Goal: Check status: Check status

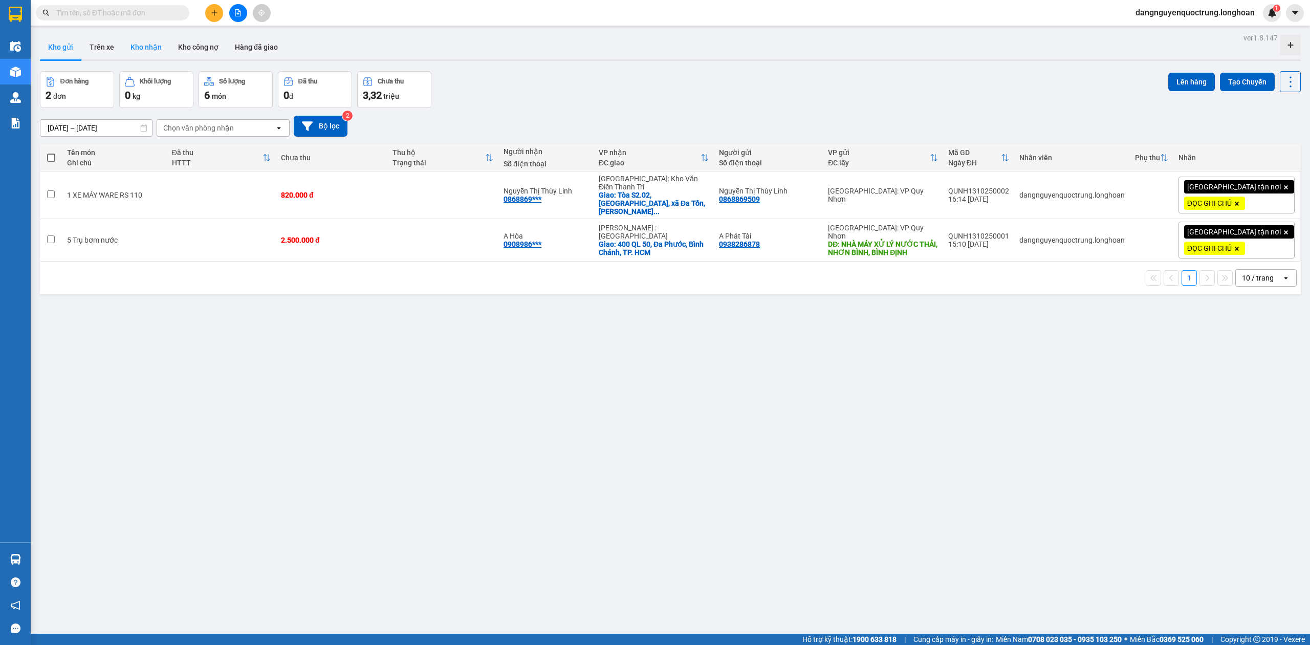
click at [141, 51] on button "Kho nhận" at bounding box center [146, 47] width 48 height 25
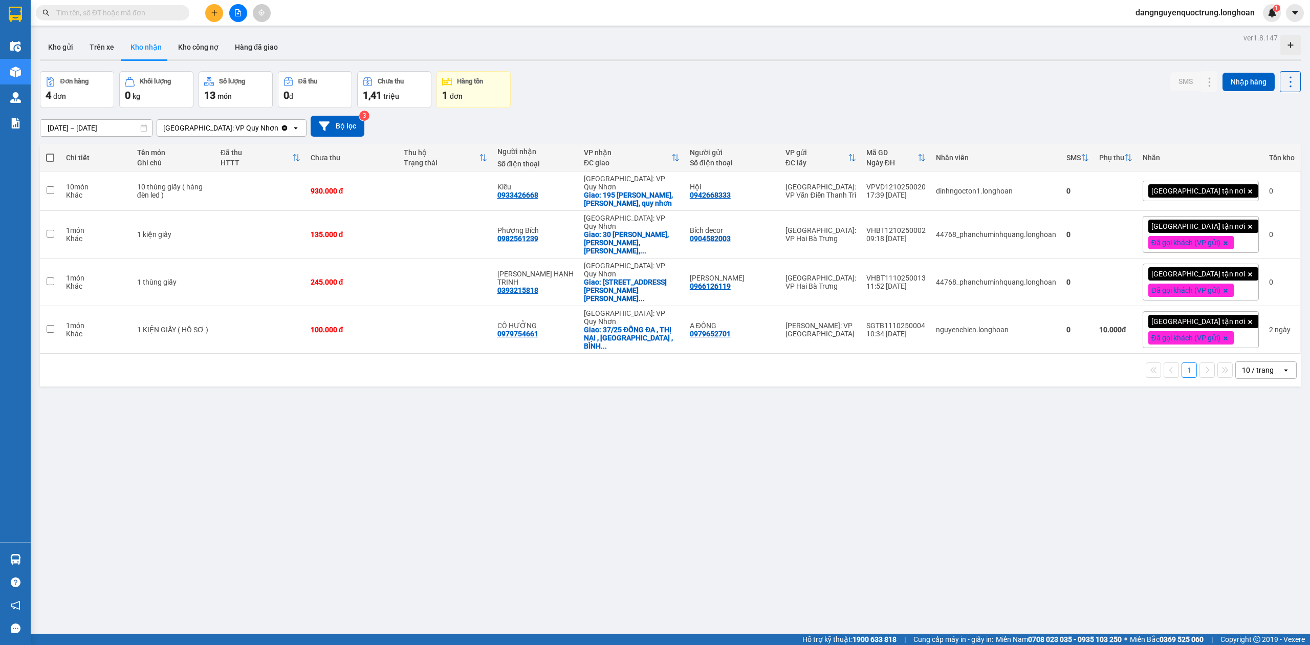
click at [660, 91] on div "Đơn hàng 4 đơn Khối lượng 0 kg Số lượng 13 món Đã thu 0 đ Chưa thu 1,41 triệu H…" at bounding box center [670, 89] width 1261 height 37
click at [64, 47] on button "Kho gửi" at bounding box center [60, 47] width 41 height 25
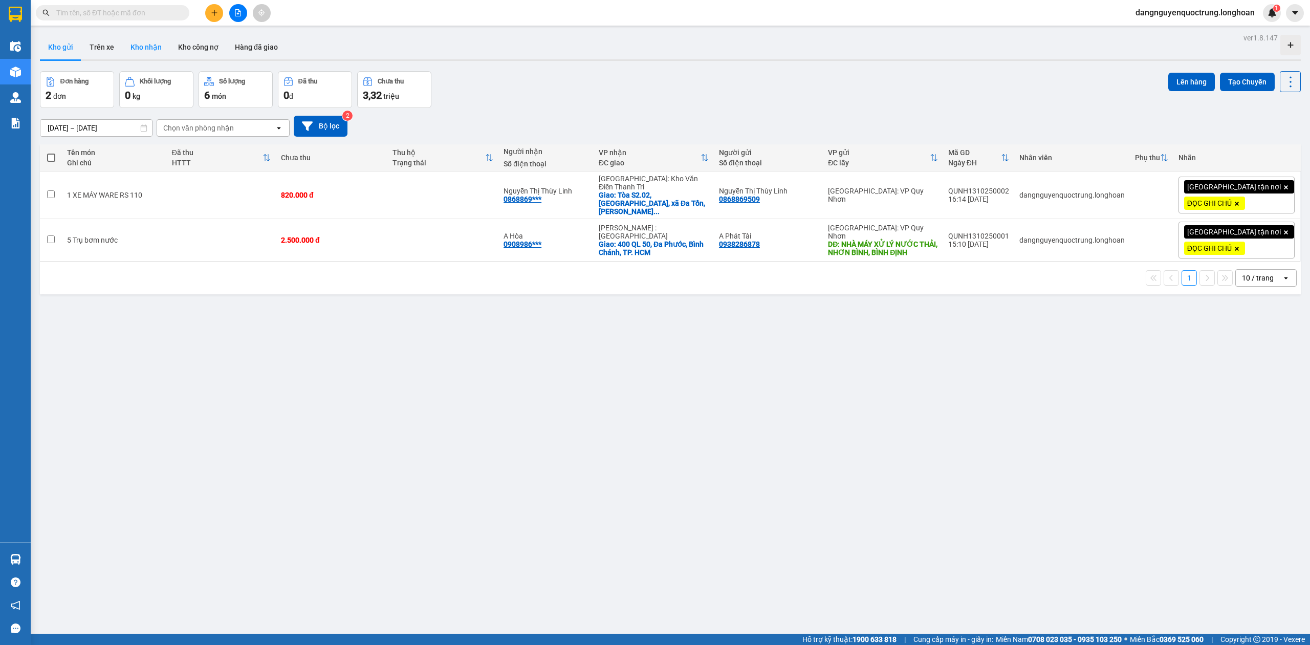
click at [147, 47] on button "Kho nhận" at bounding box center [146, 47] width 48 height 25
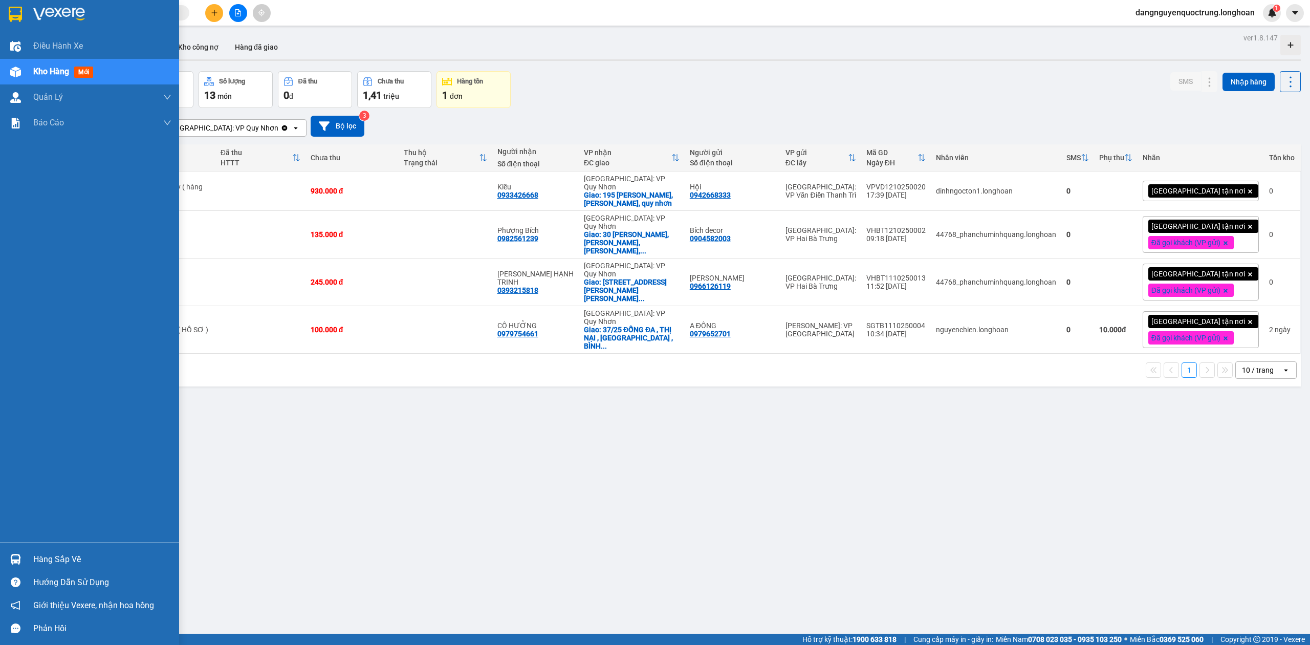
click at [15, 557] on img at bounding box center [15, 559] width 11 height 11
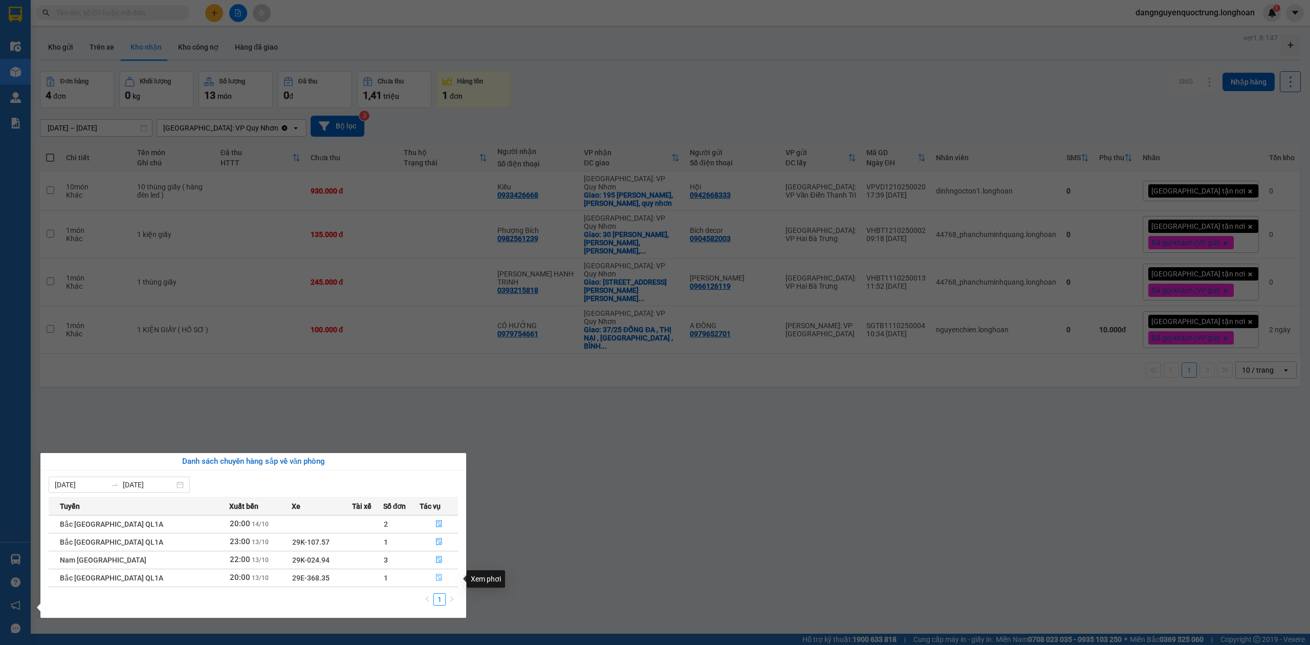
click at [442, 579] on button "button" at bounding box center [438, 578] width 37 height 16
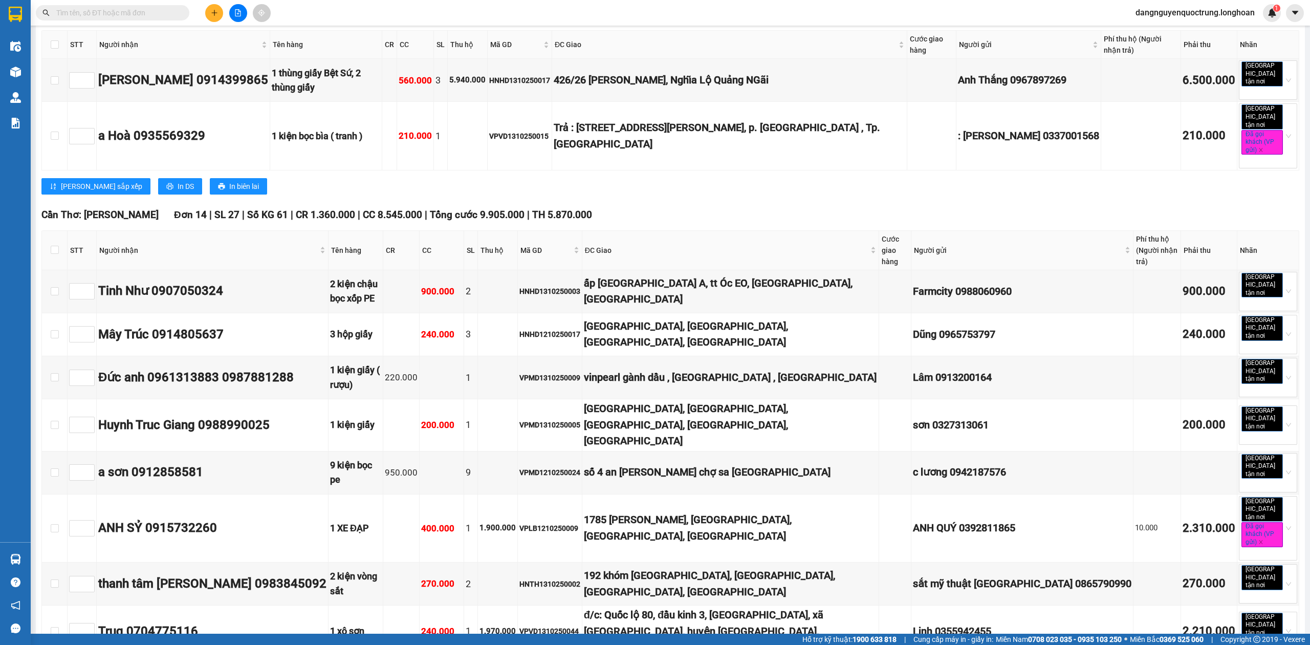
scroll to position [5939, 0]
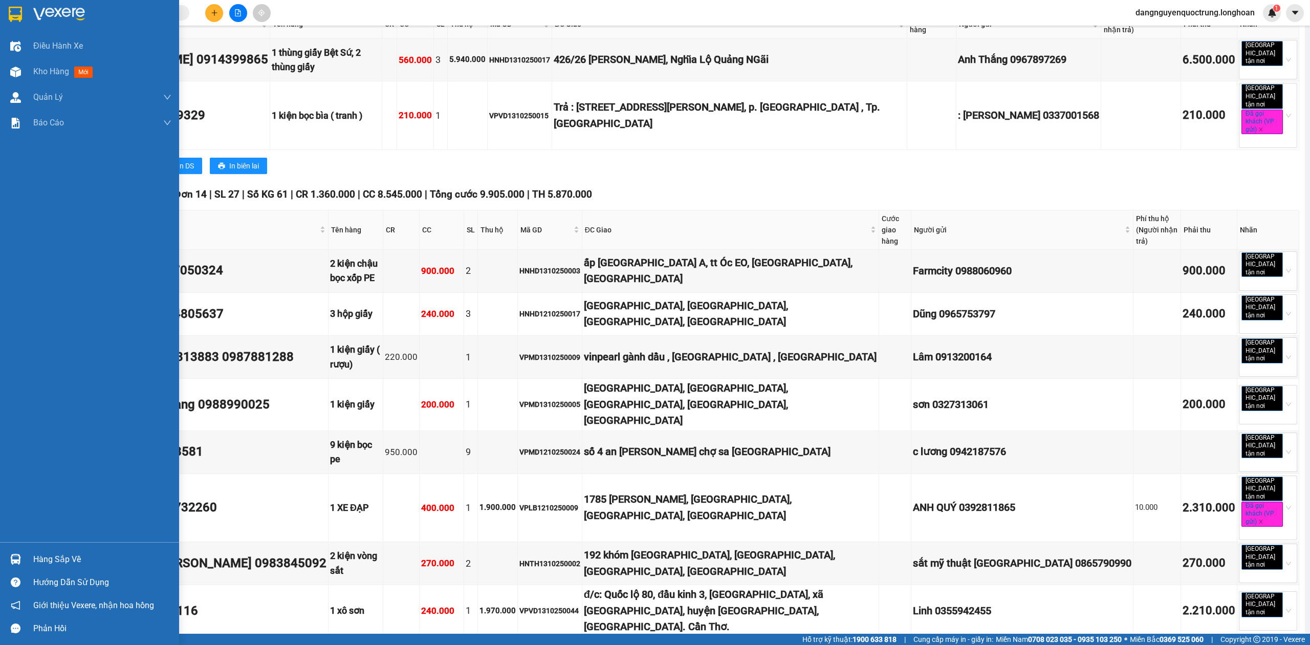
click at [10, 555] on img at bounding box center [15, 559] width 11 height 11
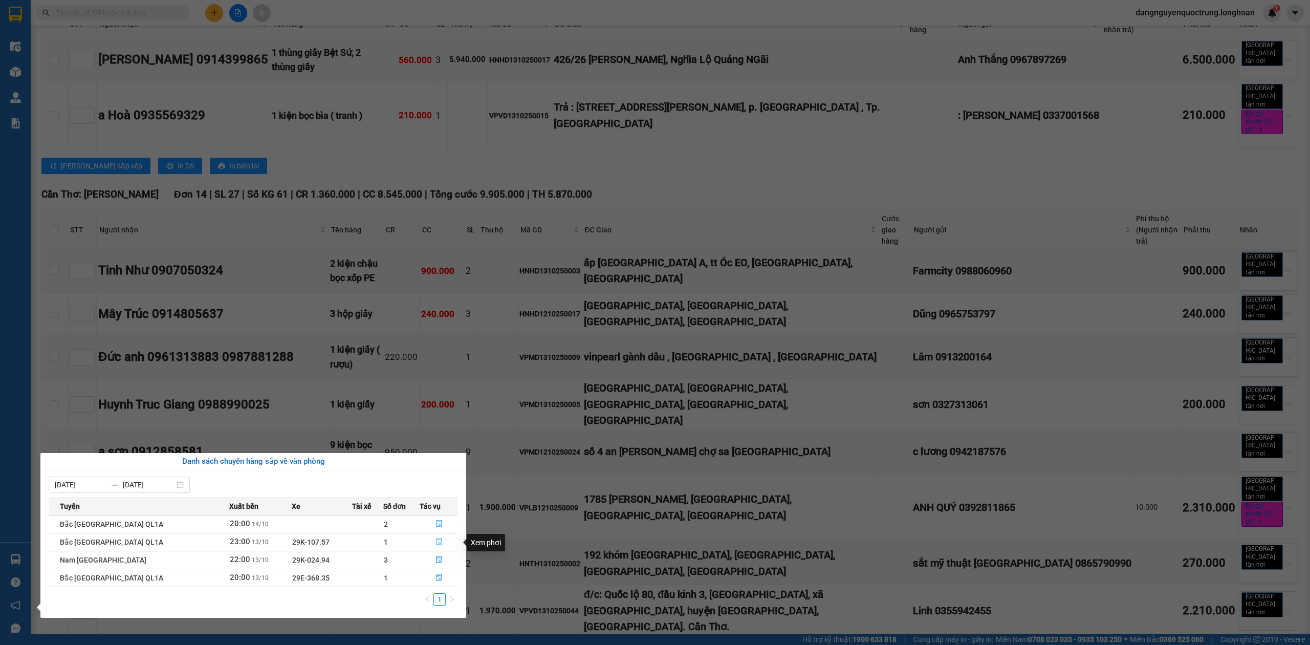
click at [439, 542] on icon "file-done" at bounding box center [439, 541] width 7 height 7
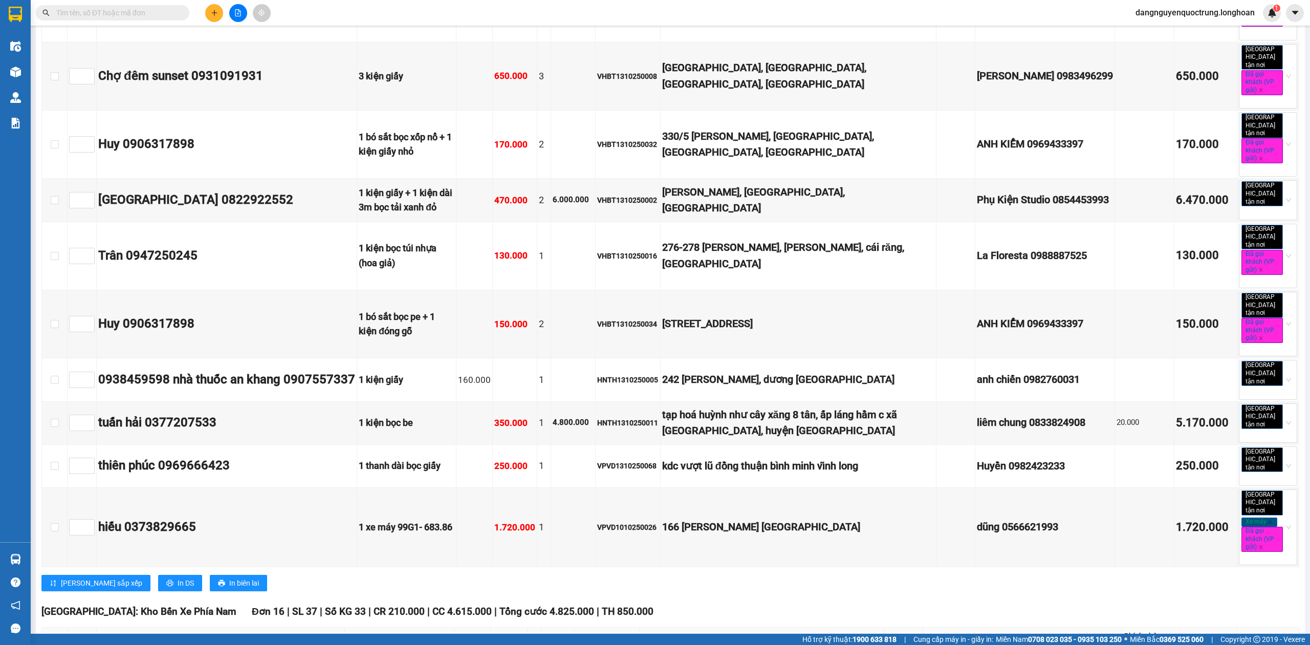
scroll to position [6489, 0]
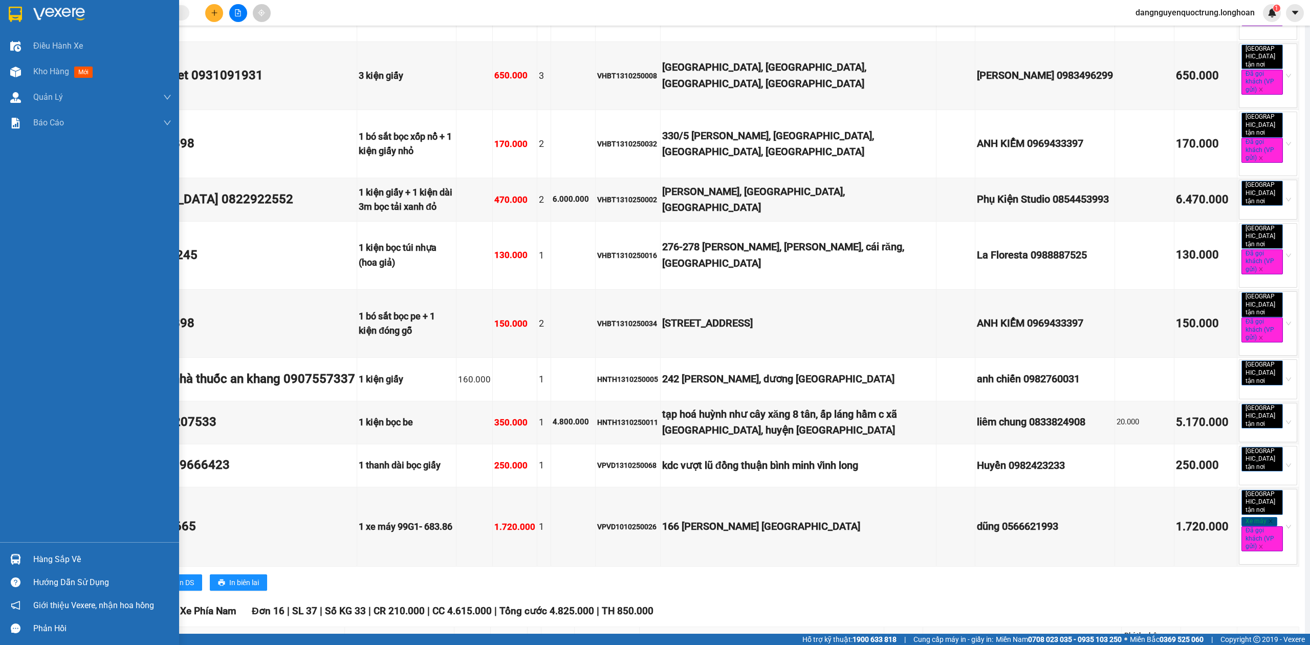
drag, startPoint x: 13, startPoint y: 566, endPoint x: 62, endPoint y: 558, distance: 49.8
click at [13, 566] on div at bounding box center [16, 559] width 18 height 18
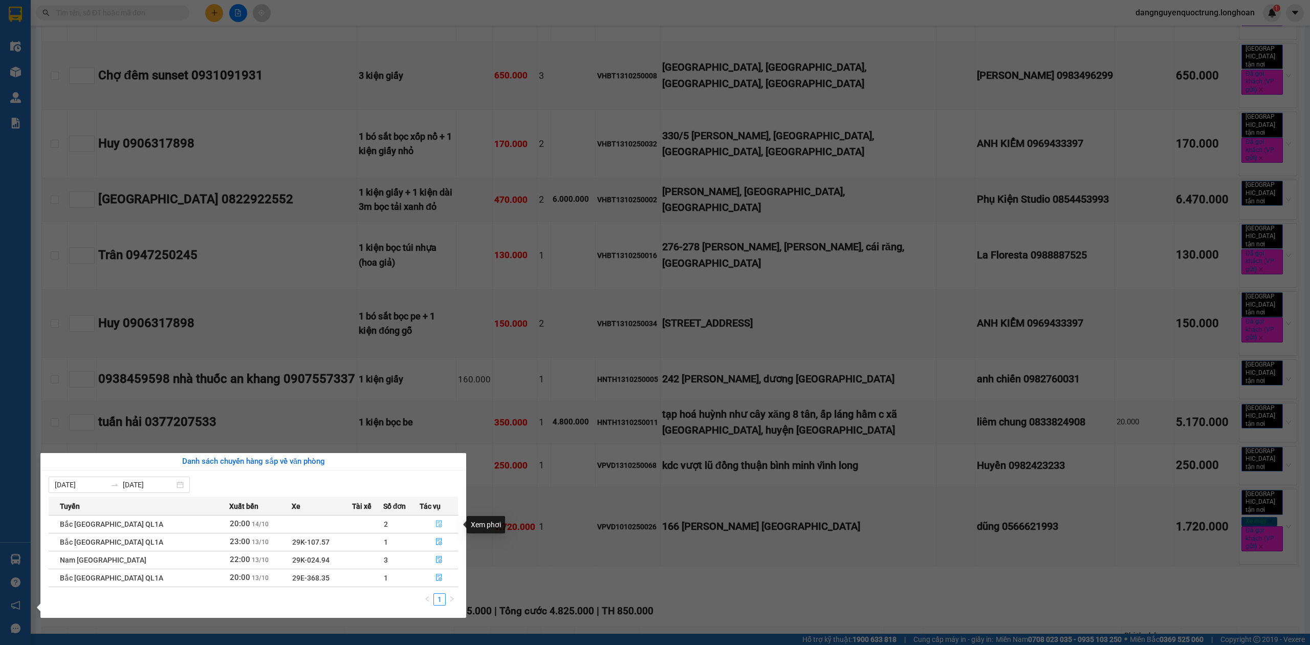
click at [442, 520] on button "button" at bounding box center [438, 524] width 37 height 16
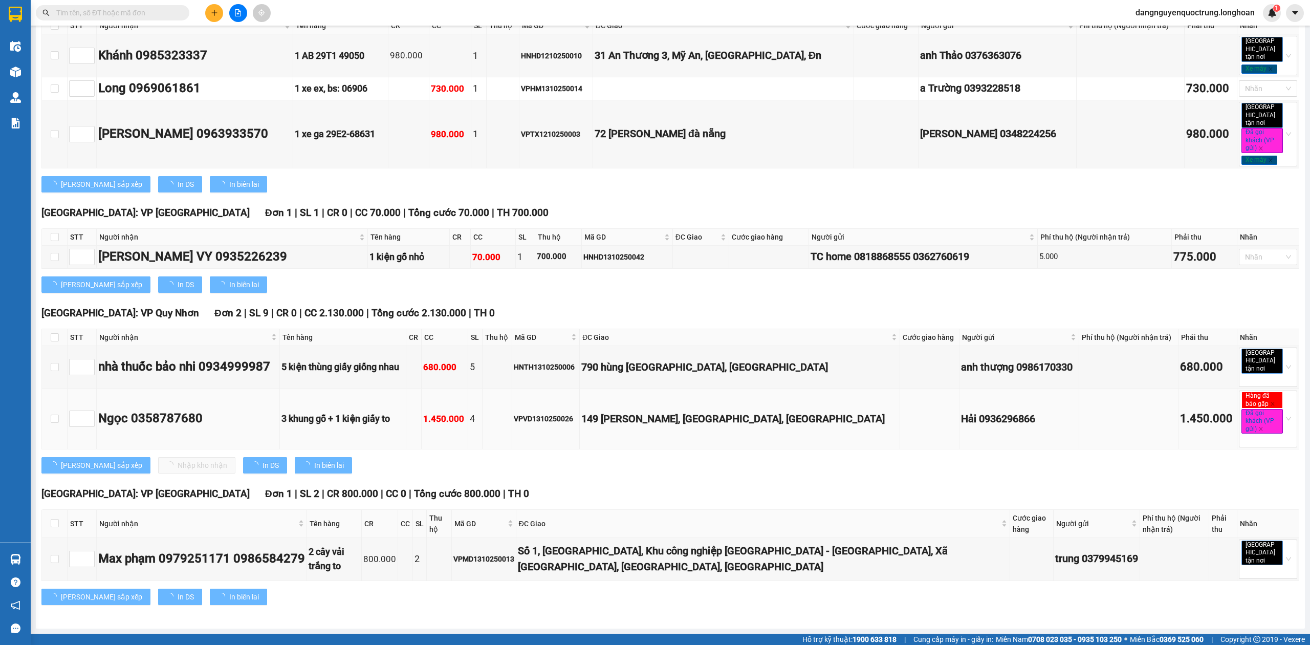
scroll to position [678, 0]
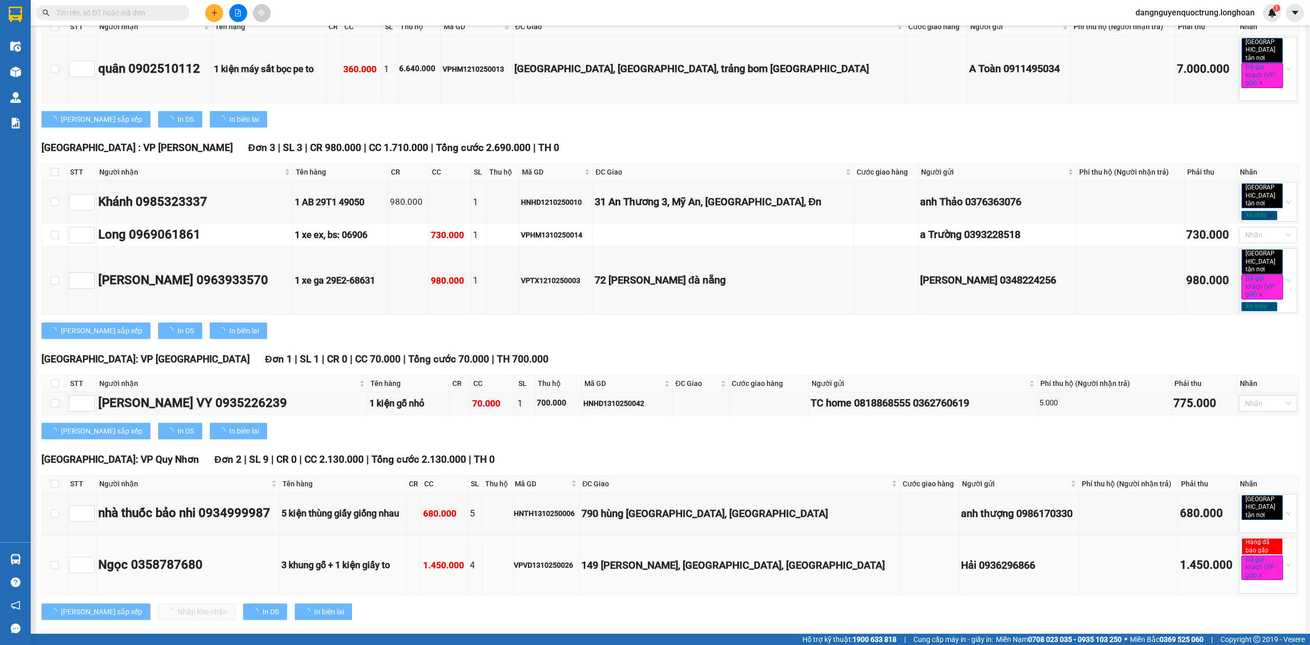
type input "[DATE]"
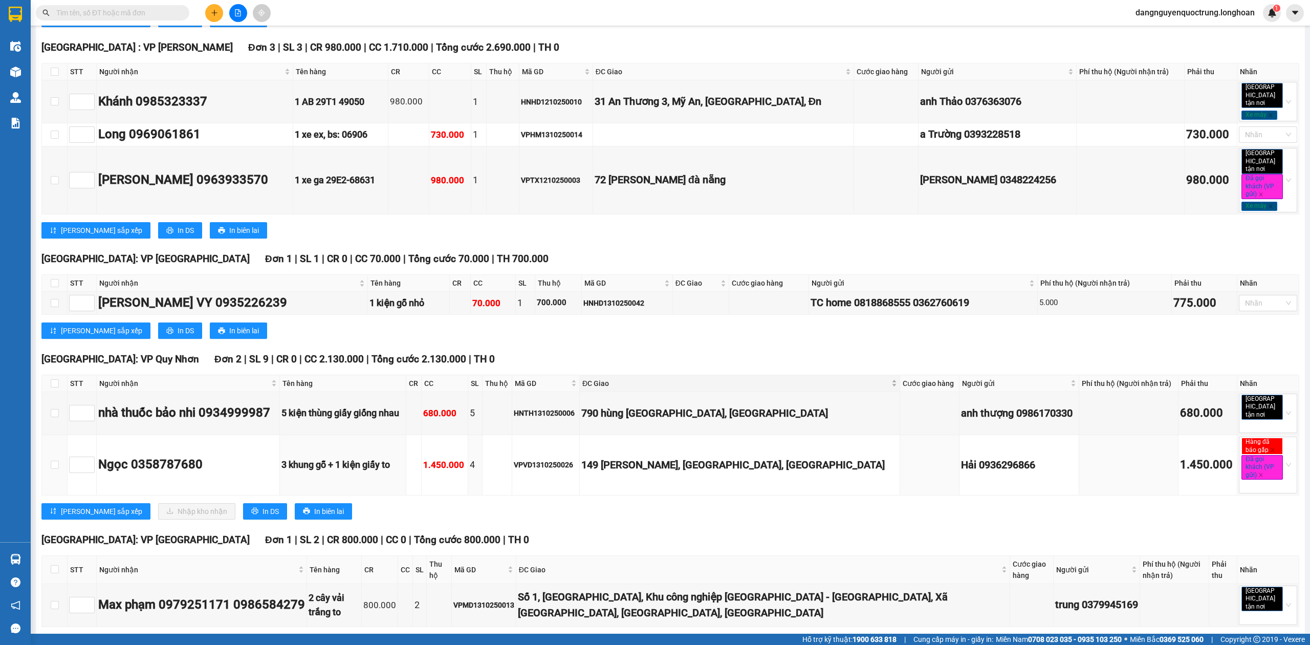
scroll to position [778, 0]
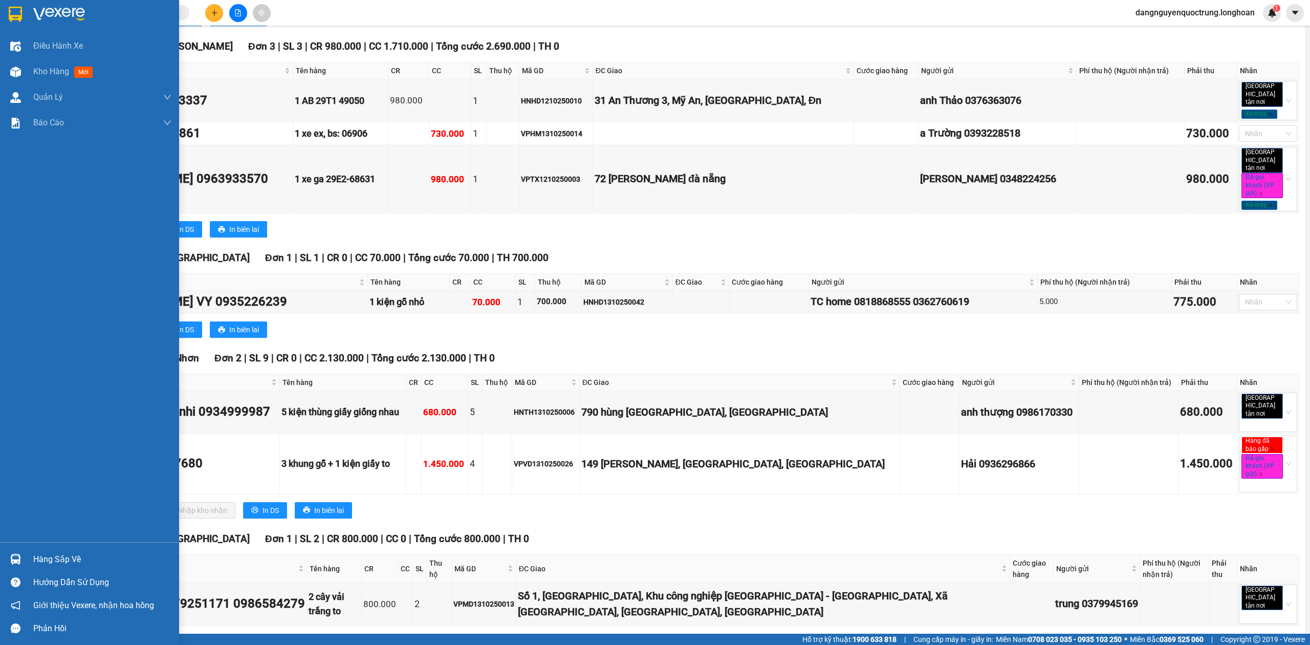
click at [7, 8] on div at bounding box center [16, 14] width 18 height 18
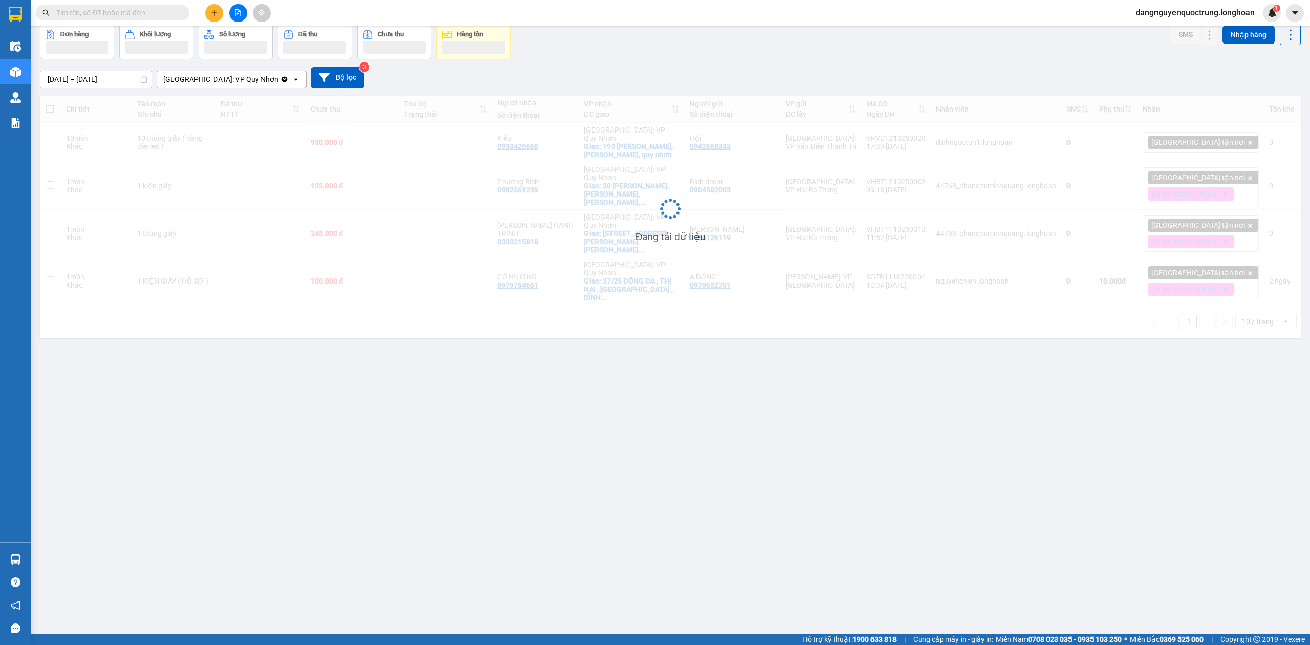
scroll to position [47, 0]
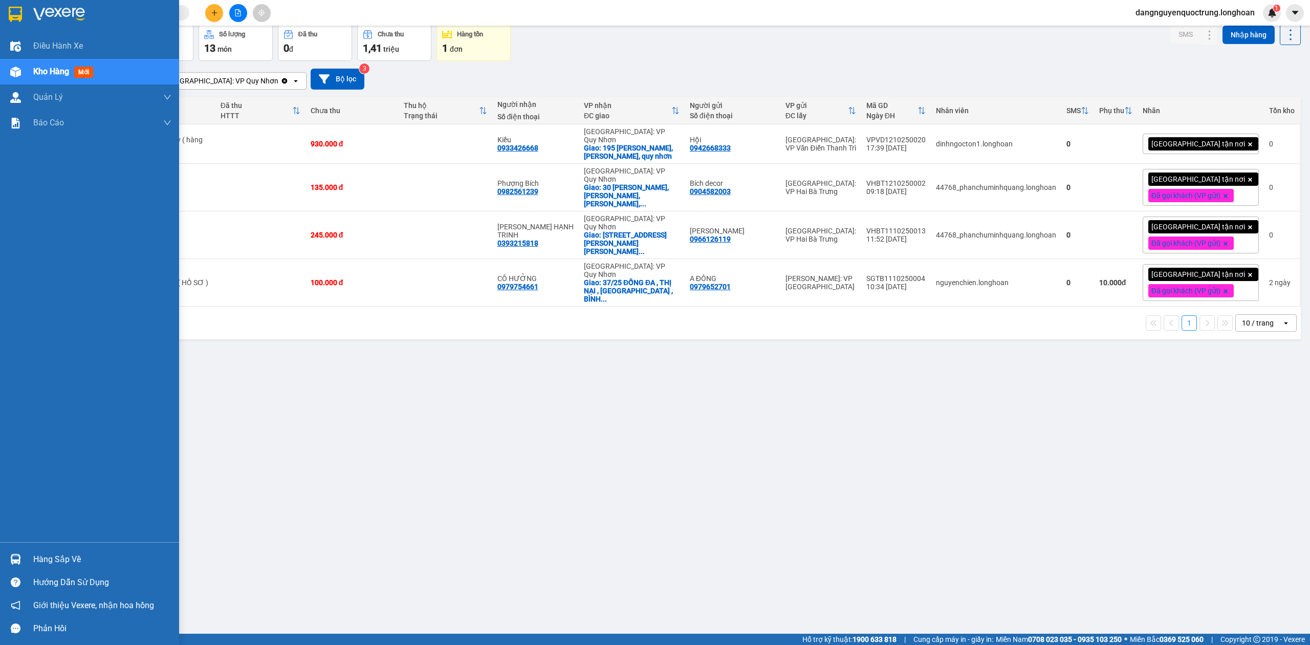
click at [11, 565] on div at bounding box center [16, 559] width 18 height 18
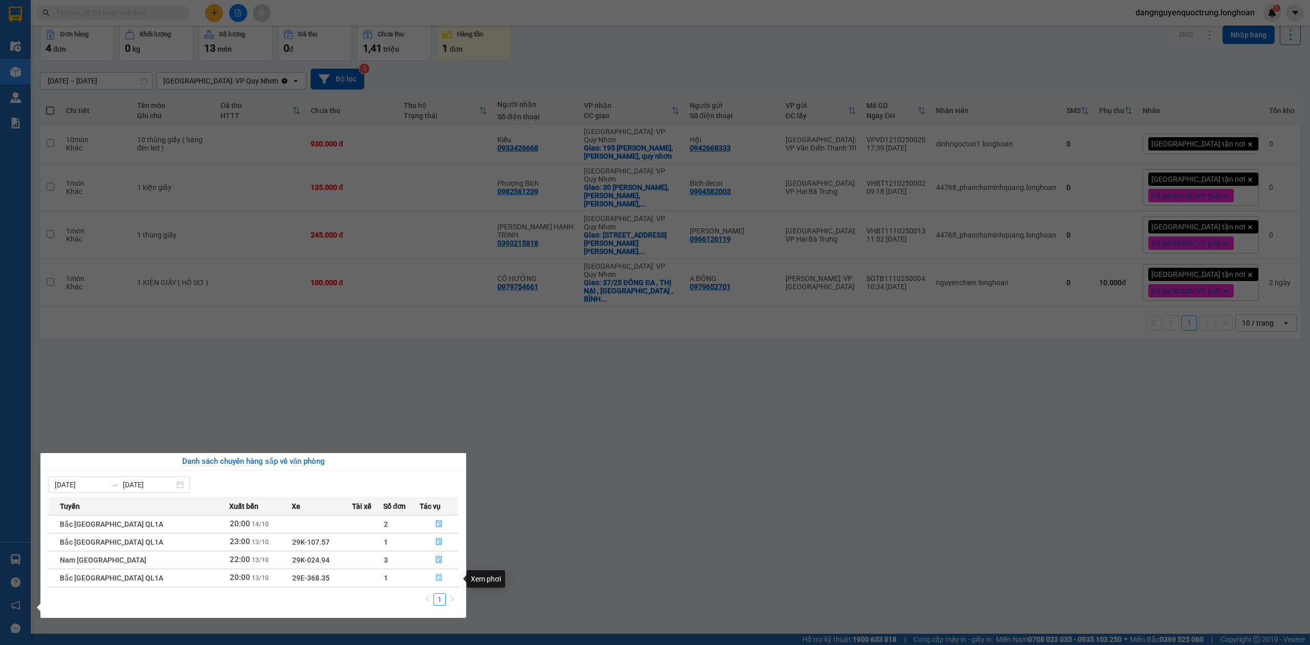
click at [441, 574] on button "button" at bounding box center [438, 578] width 37 height 16
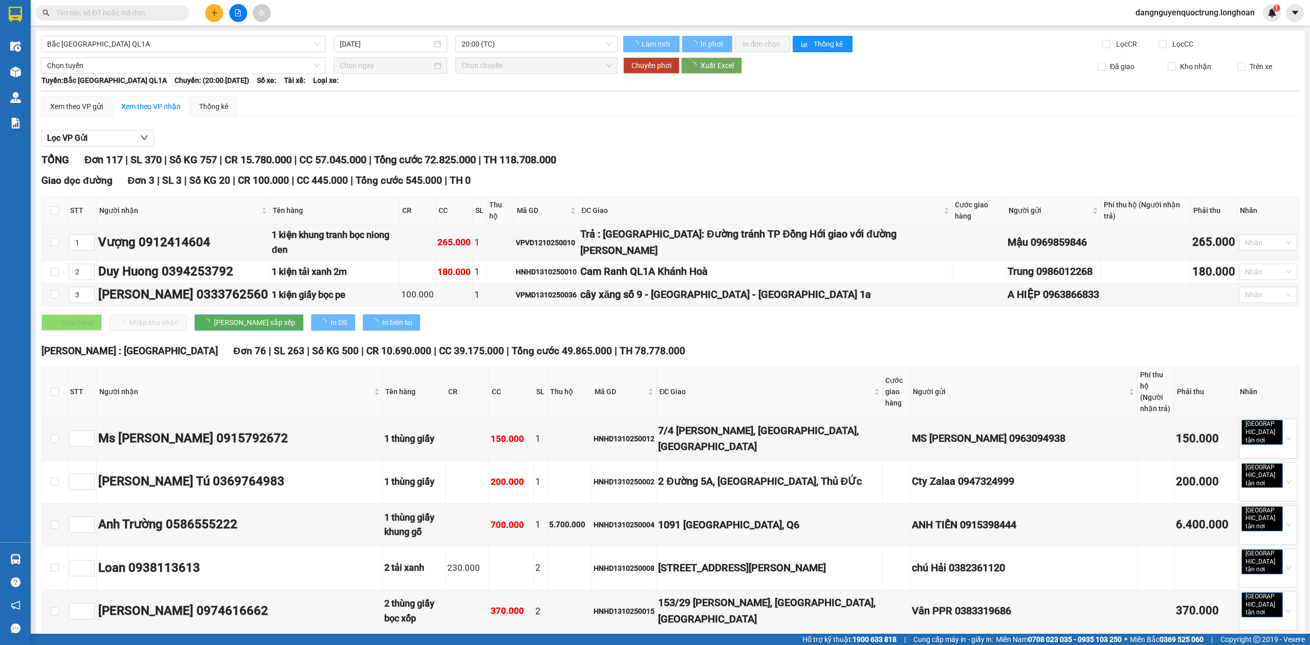
type input "[DATE]"
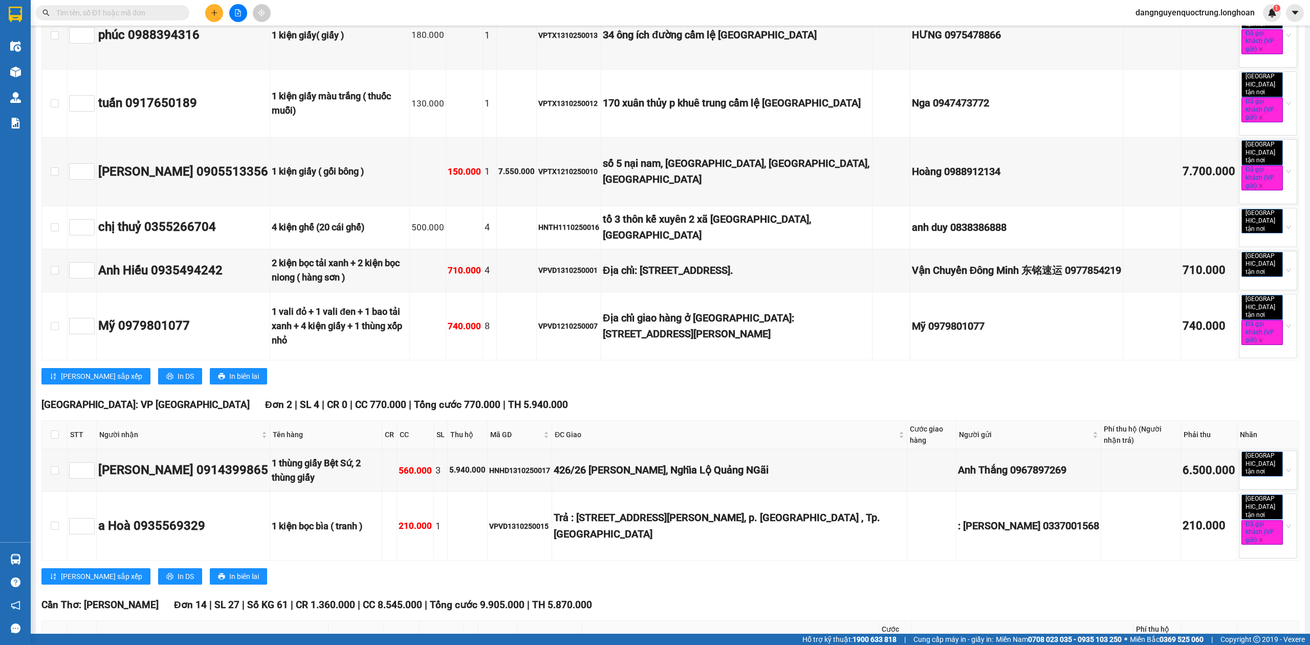
scroll to position [5939, 0]
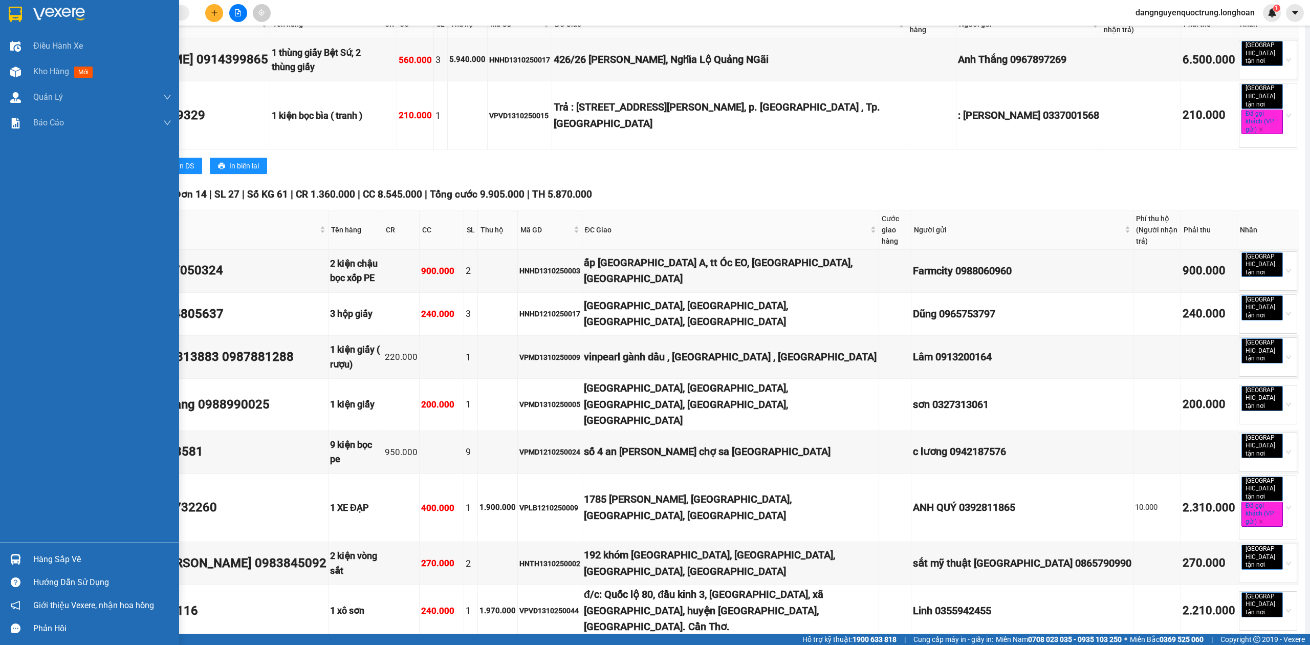
click at [21, 13] on img at bounding box center [15, 14] width 13 height 15
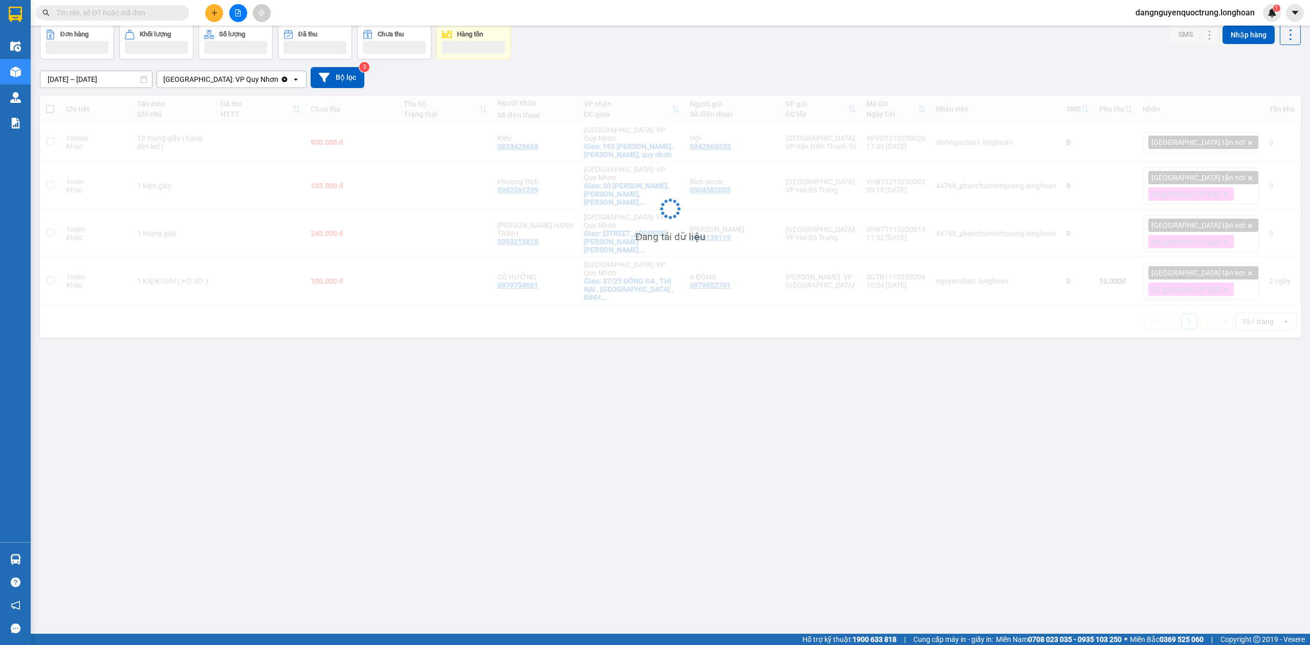
scroll to position [47, 0]
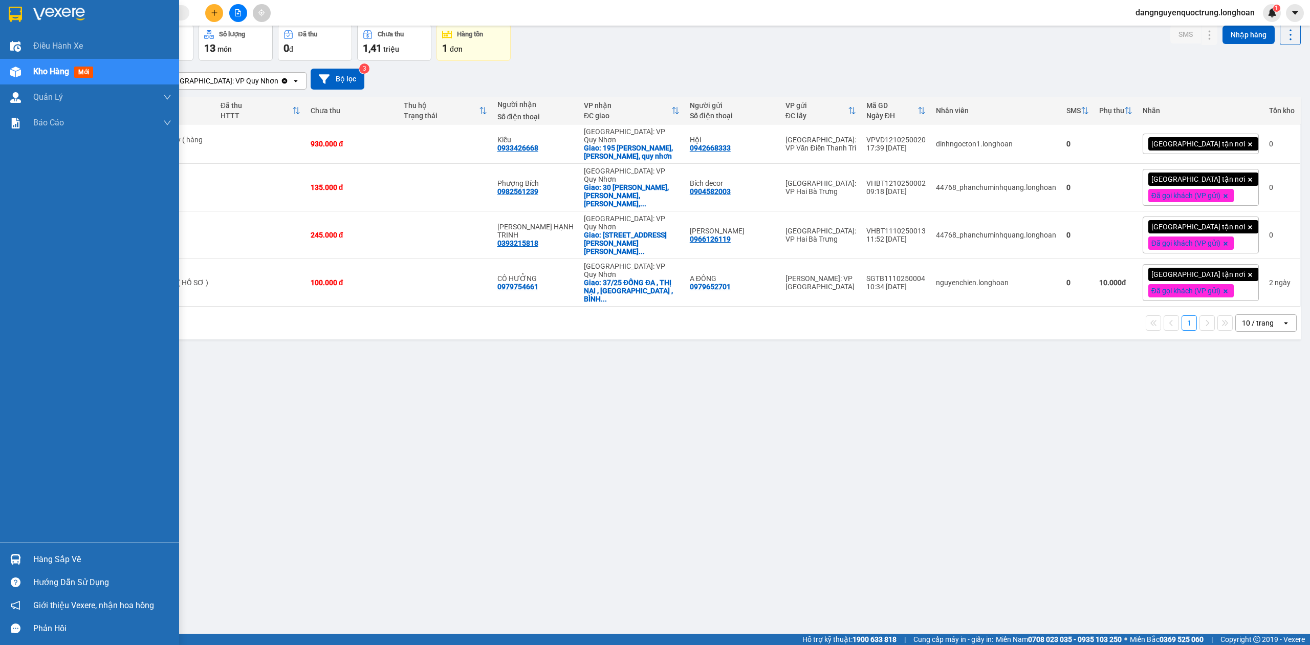
click at [21, 564] on div at bounding box center [16, 559] width 18 height 18
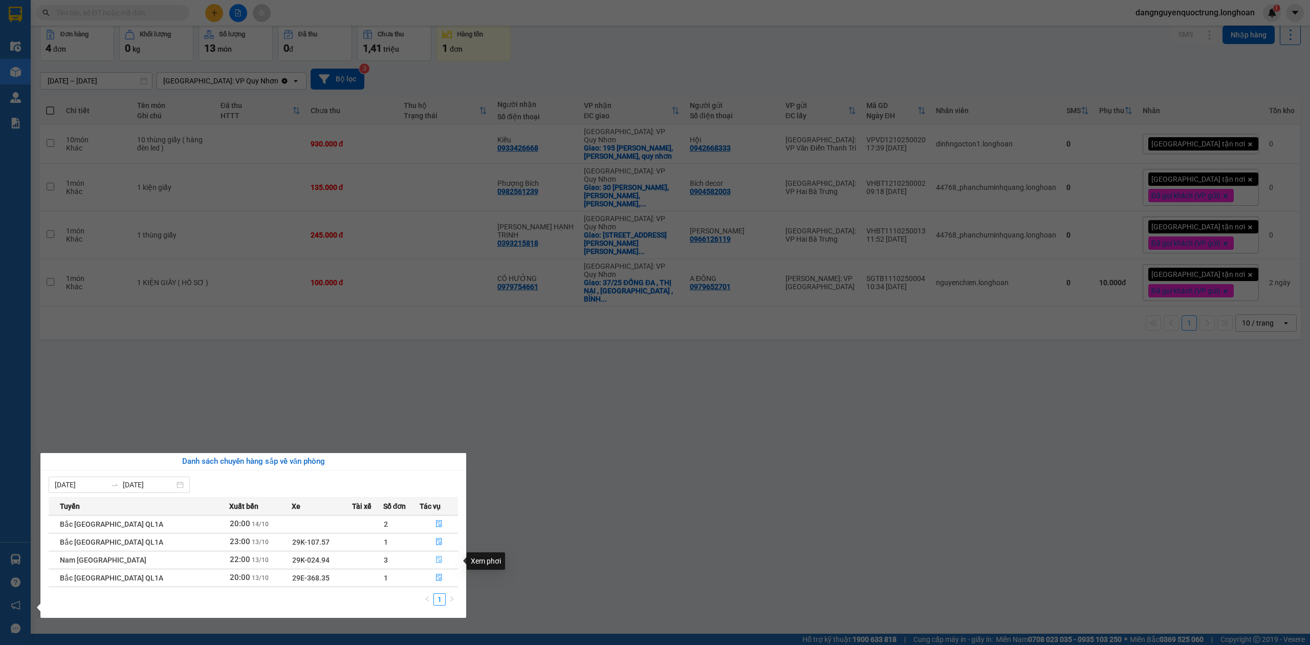
click at [436, 560] on icon "file-done" at bounding box center [439, 559] width 7 height 7
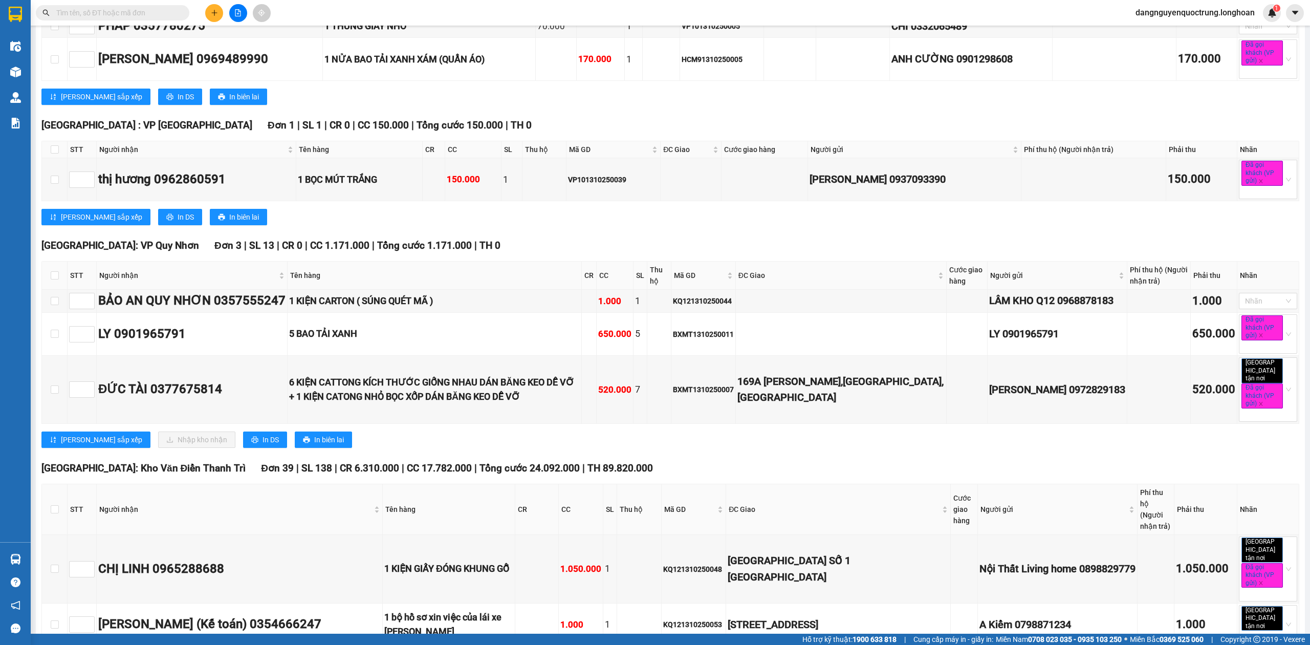
scroll to position [944, 0]
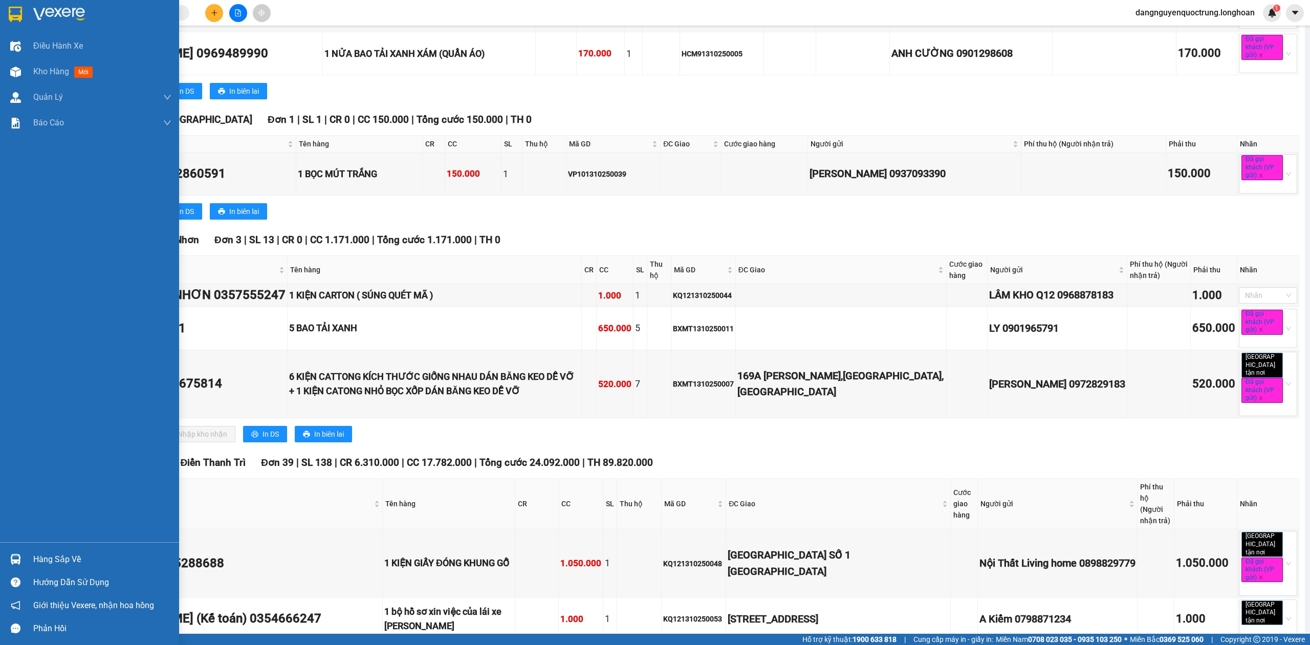
click at [9, 10] on img at bounding box center [15, 14] width 13 height 15
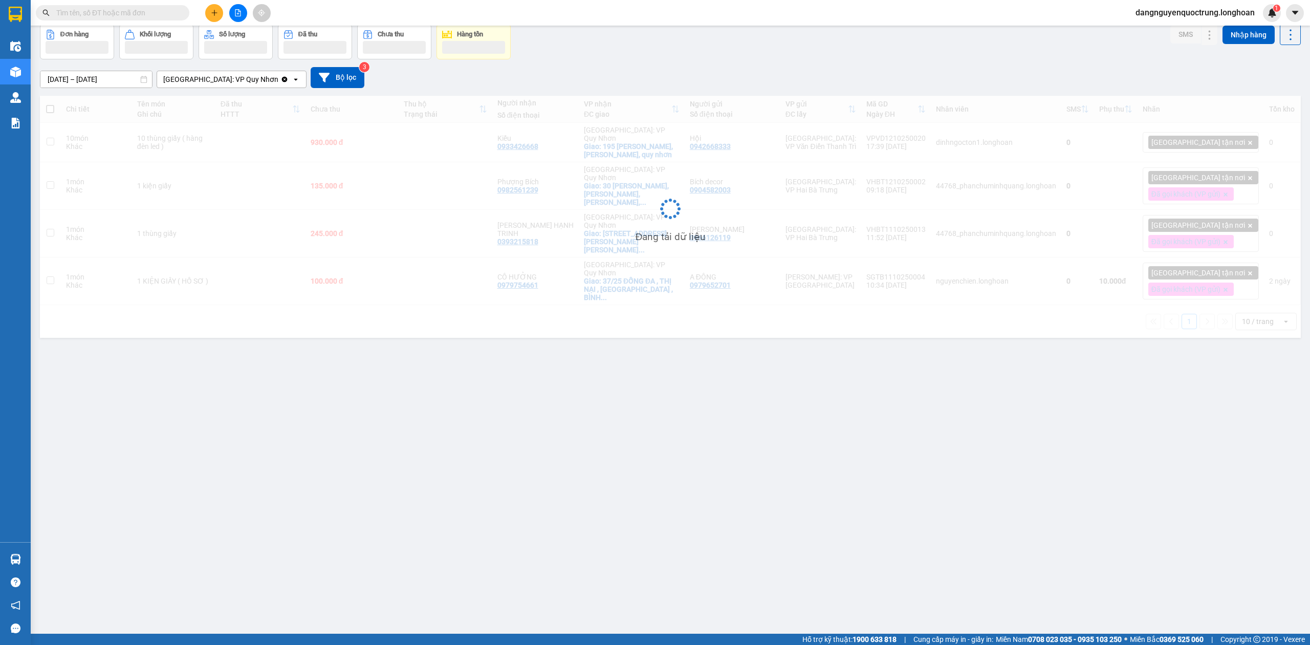
scroll to position [47, 0]
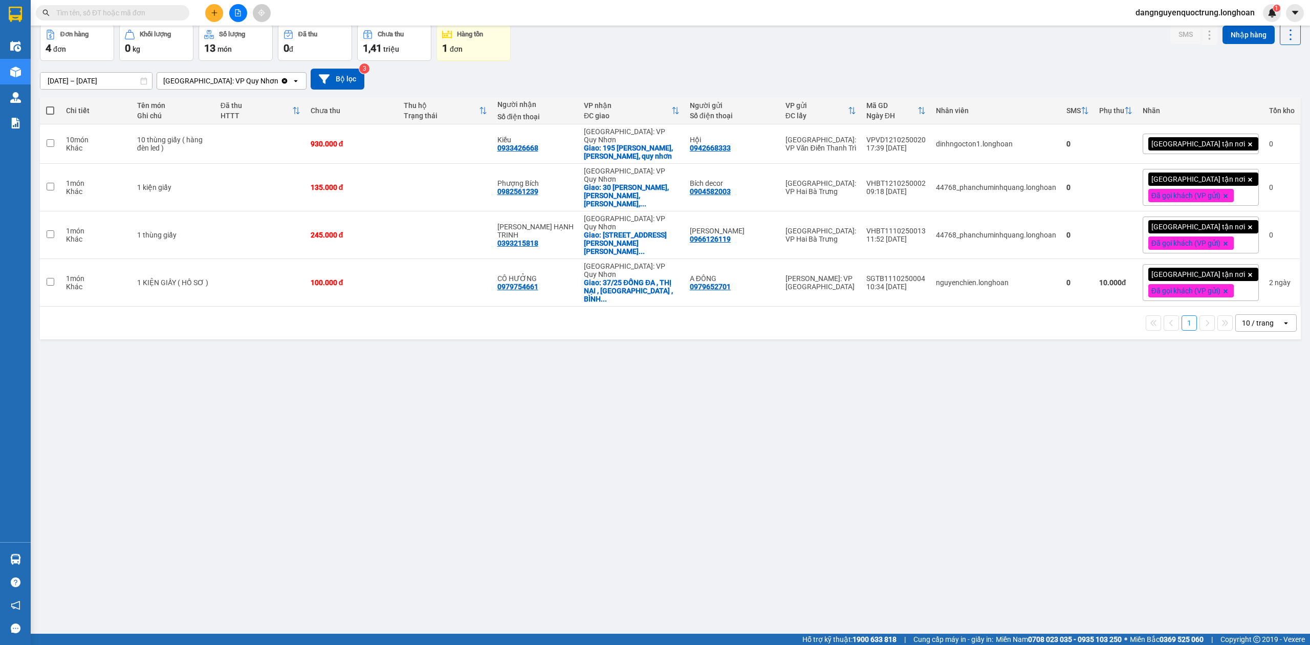
click at [962, 73] on div "[DATE] – [DATE] Press the down arrow key to interact with the calendar and sele…" at bounding box center [670, 79] width 1261 height 21
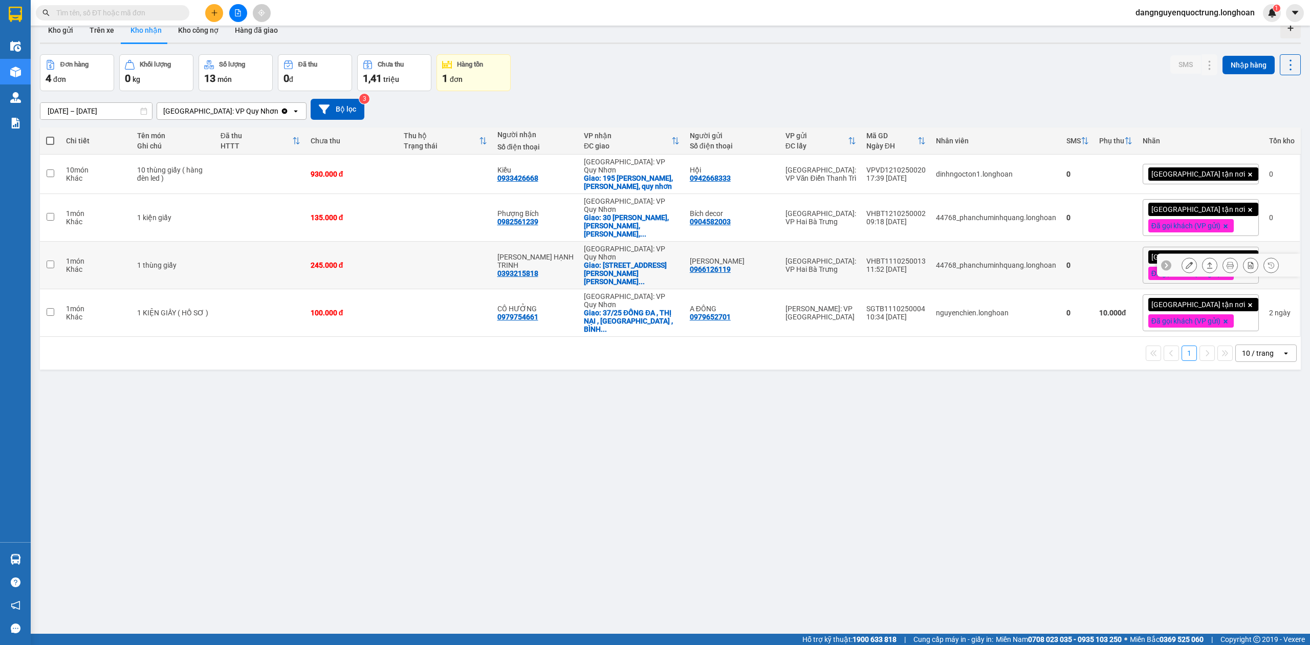
scroll to position [0, 0]
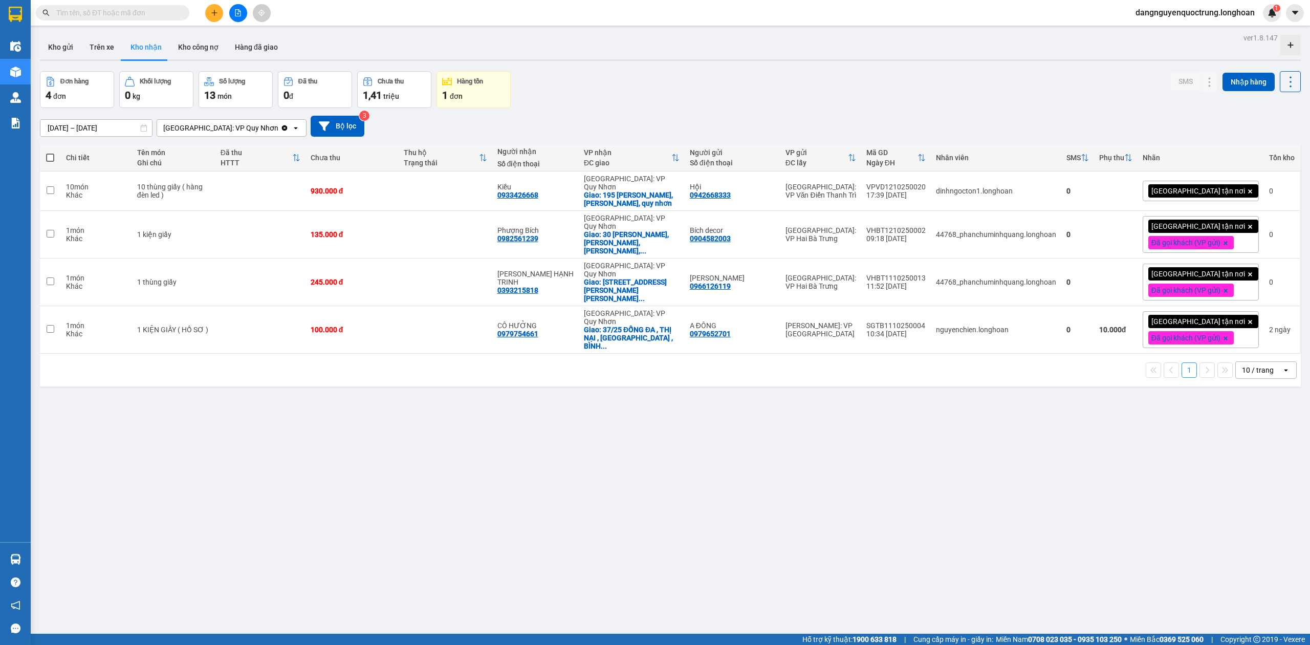
click at [805, 487] on div "ver 1.8.147 Kho gửi Trên xe Kho nhận Kho công nợ Hàng đã giao Đơn hàng 4 đơn Kh…" at bounding box center [671, 353] width 1270 height 645
